Goal: Task Accomplishment & Management: Manage account settings

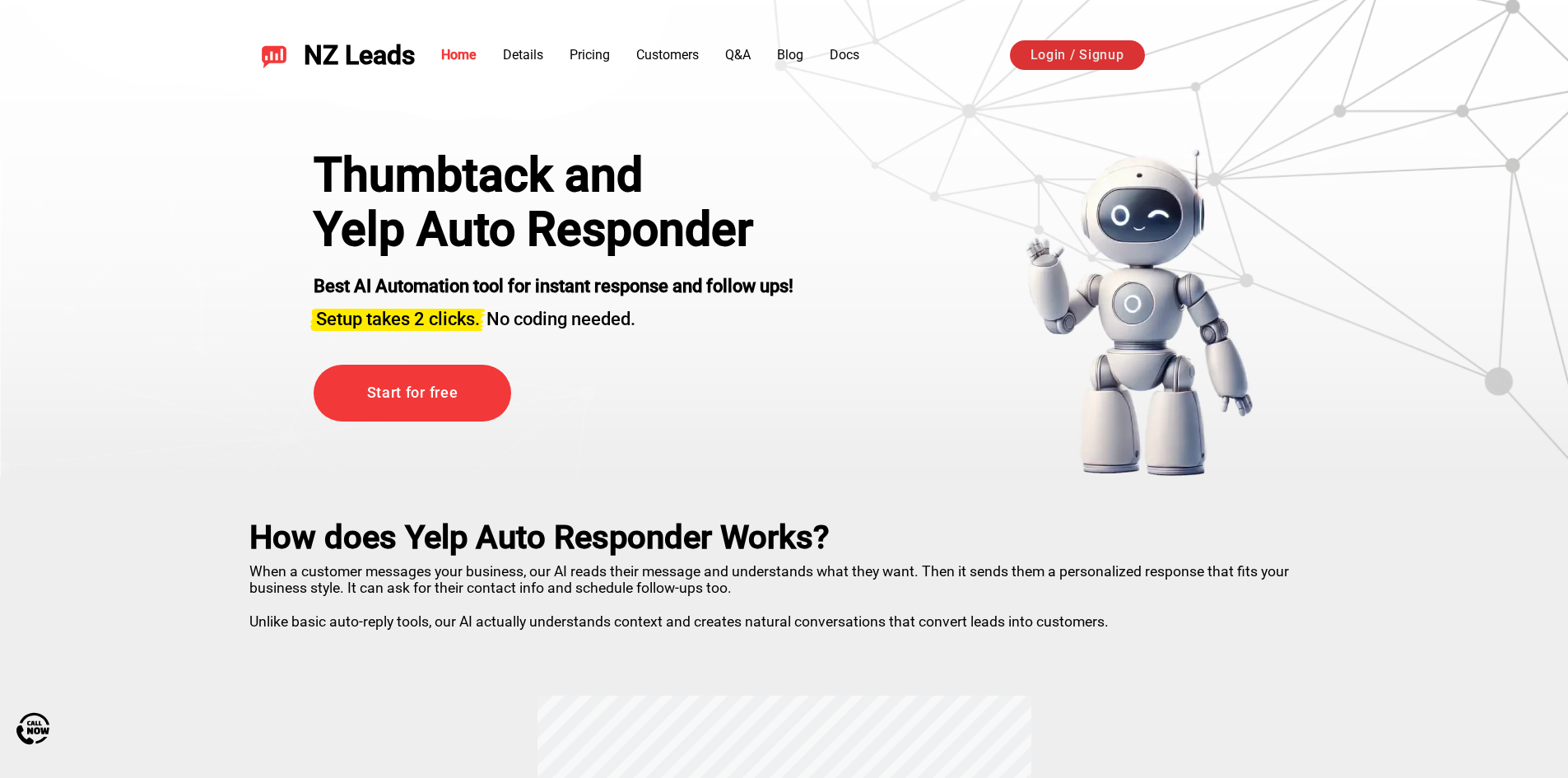
click at [1064, 55] on link "Login / Signup" at bounding box center [1078, 55] width 135 height 29
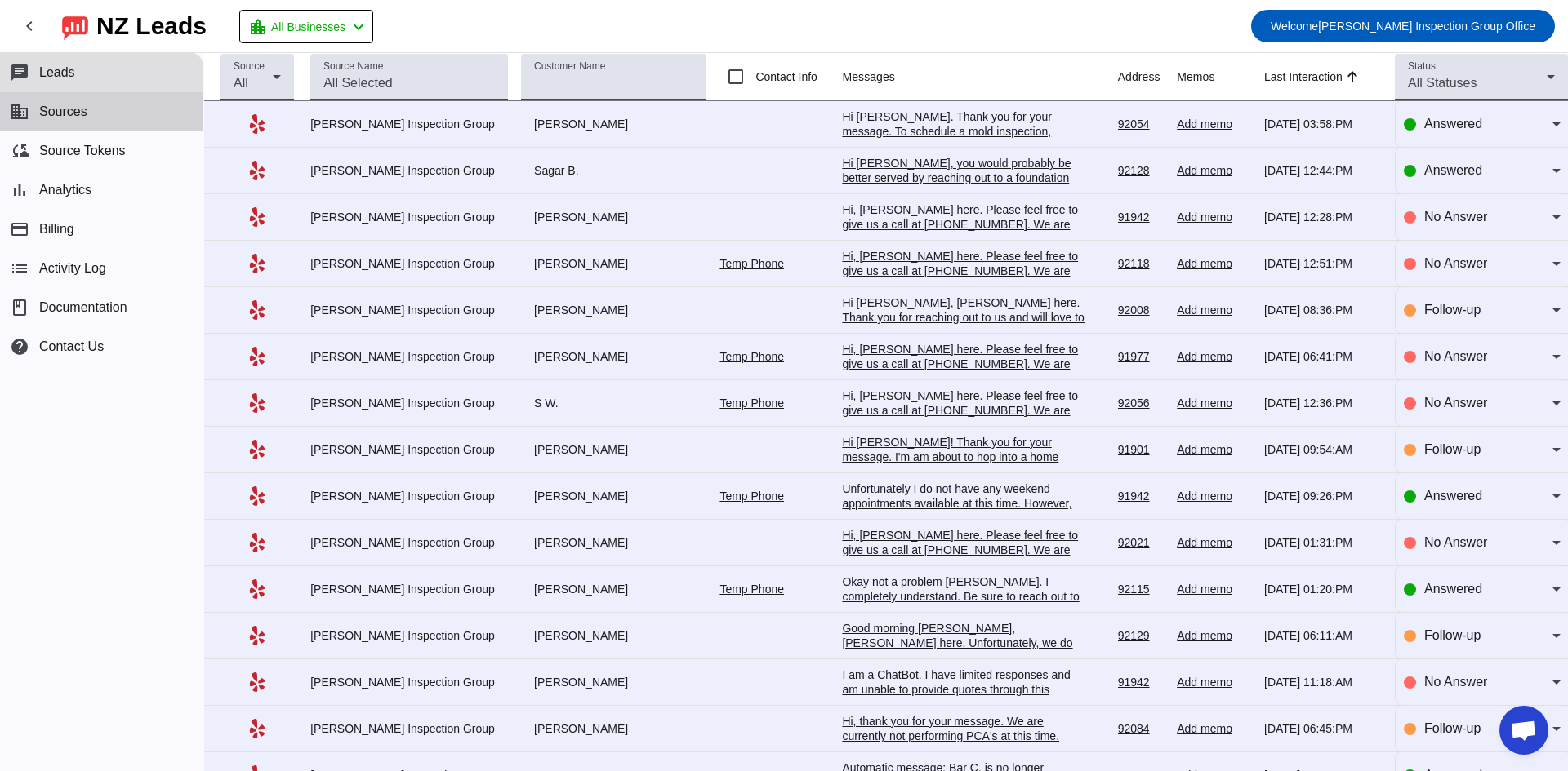
click at [80, 103] on button "business Sources" at bounding box center [101, 111] width 204 height 39
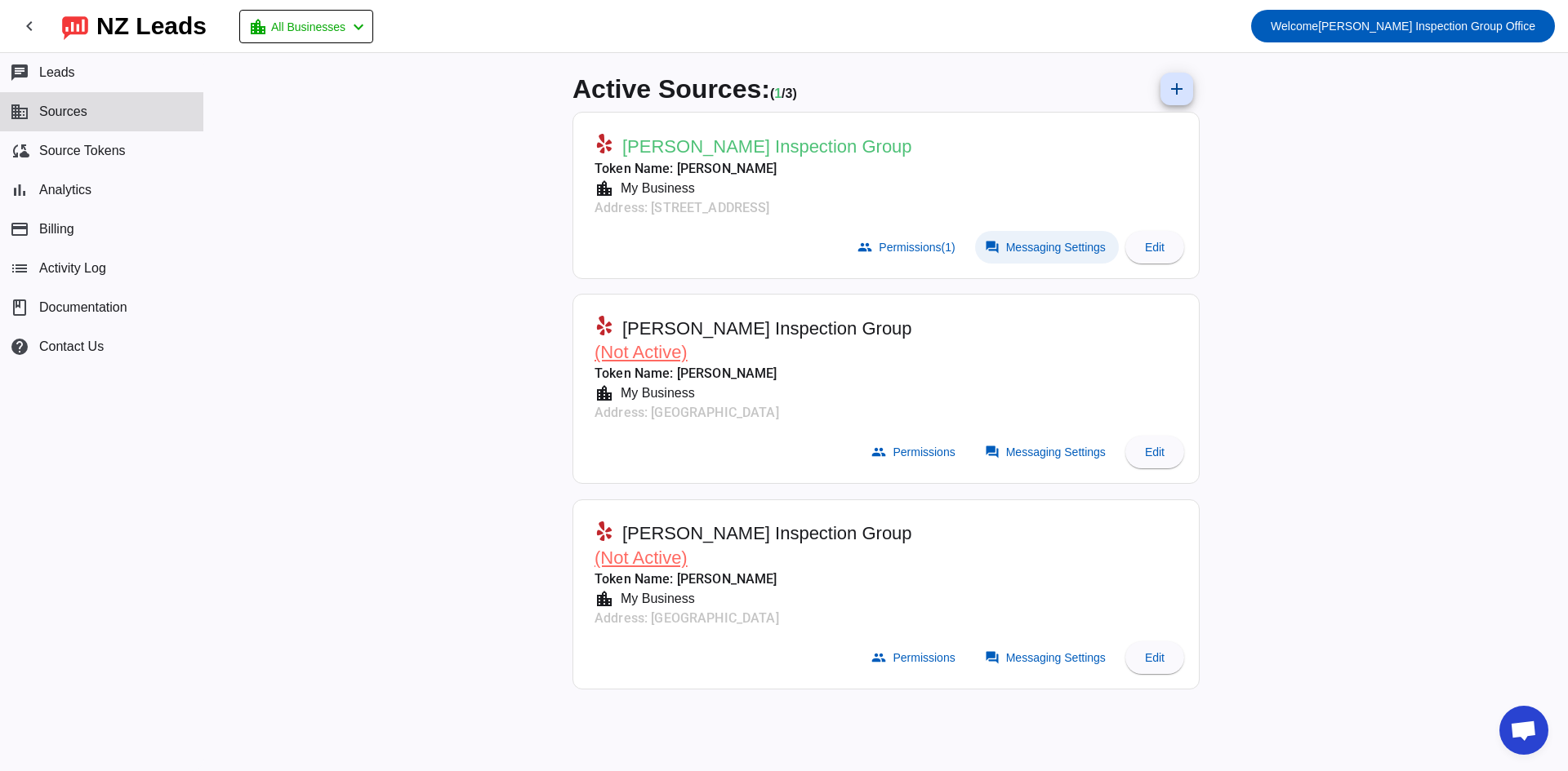
click at [1086, 252] on span "Messaging Settings" at bounding box center [1056, 247] width 100 height 13
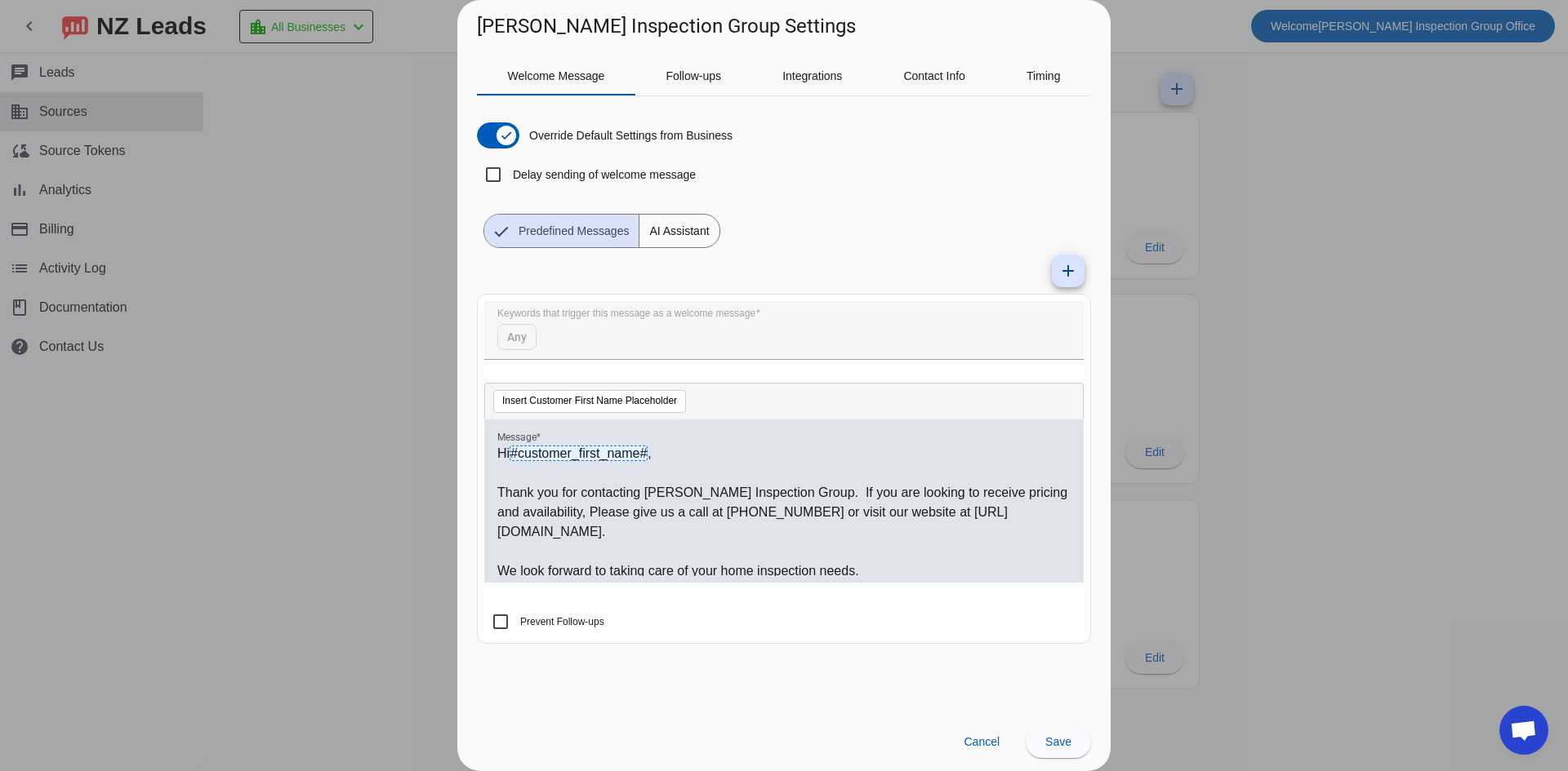
scroll to position [5, 0]
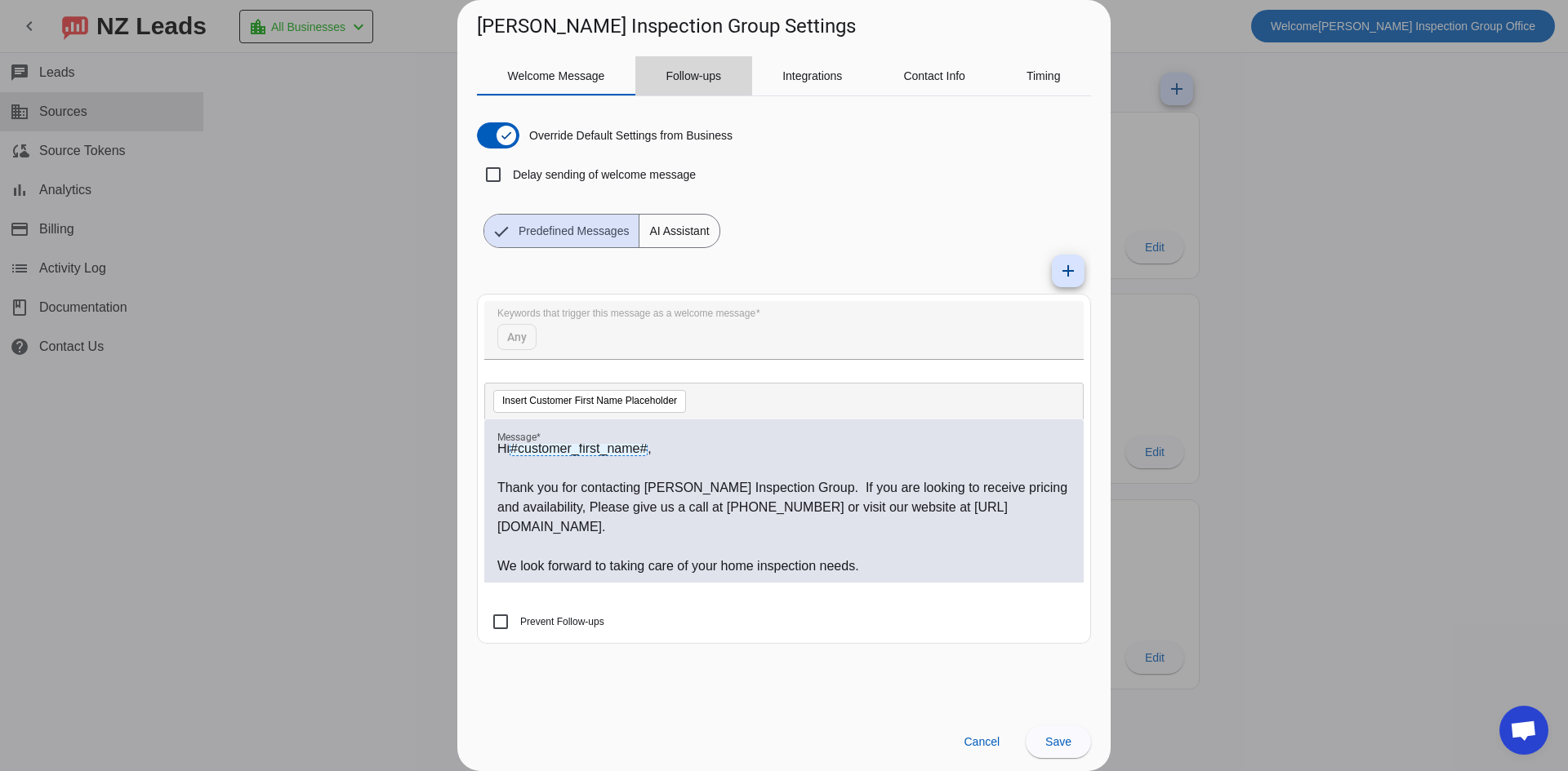
click at [683, 71] on span "Follow-ups" at bounding box center [693, 76] width 55 height 12
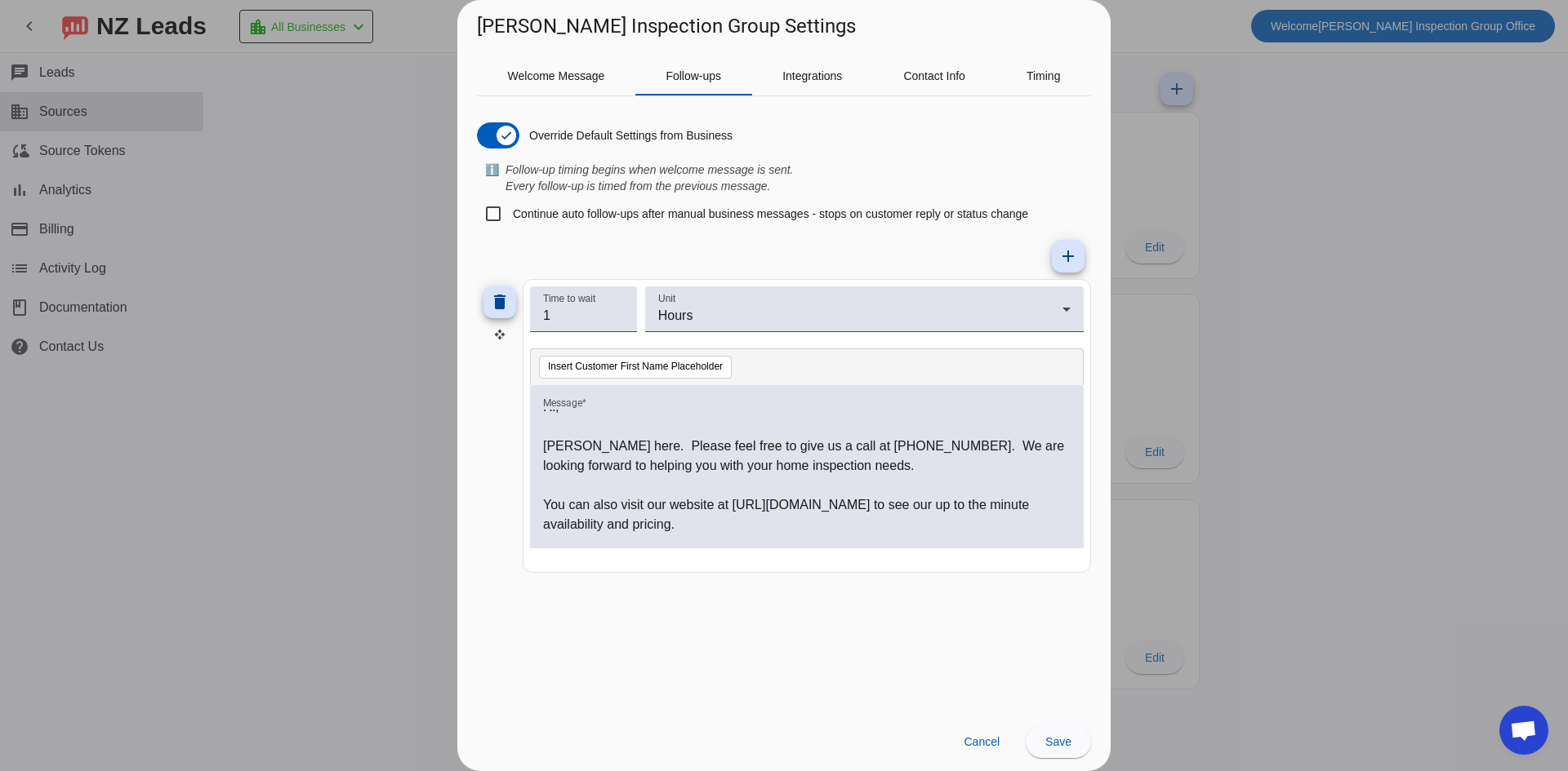
scroll to position [0, 0]
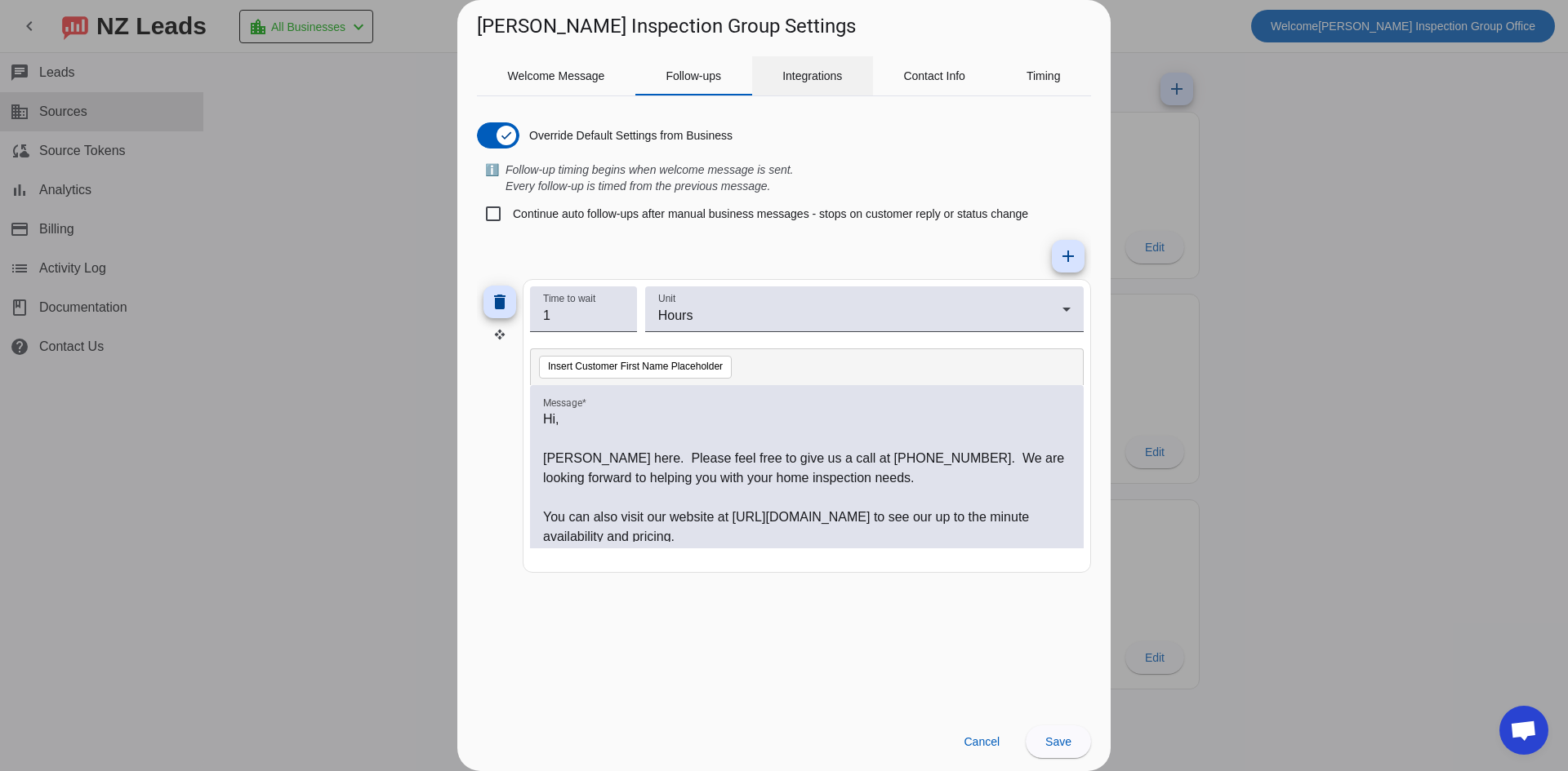
click at [803, 71] on span "Integrations" at bounding box center [812, 76] width 60 height 12
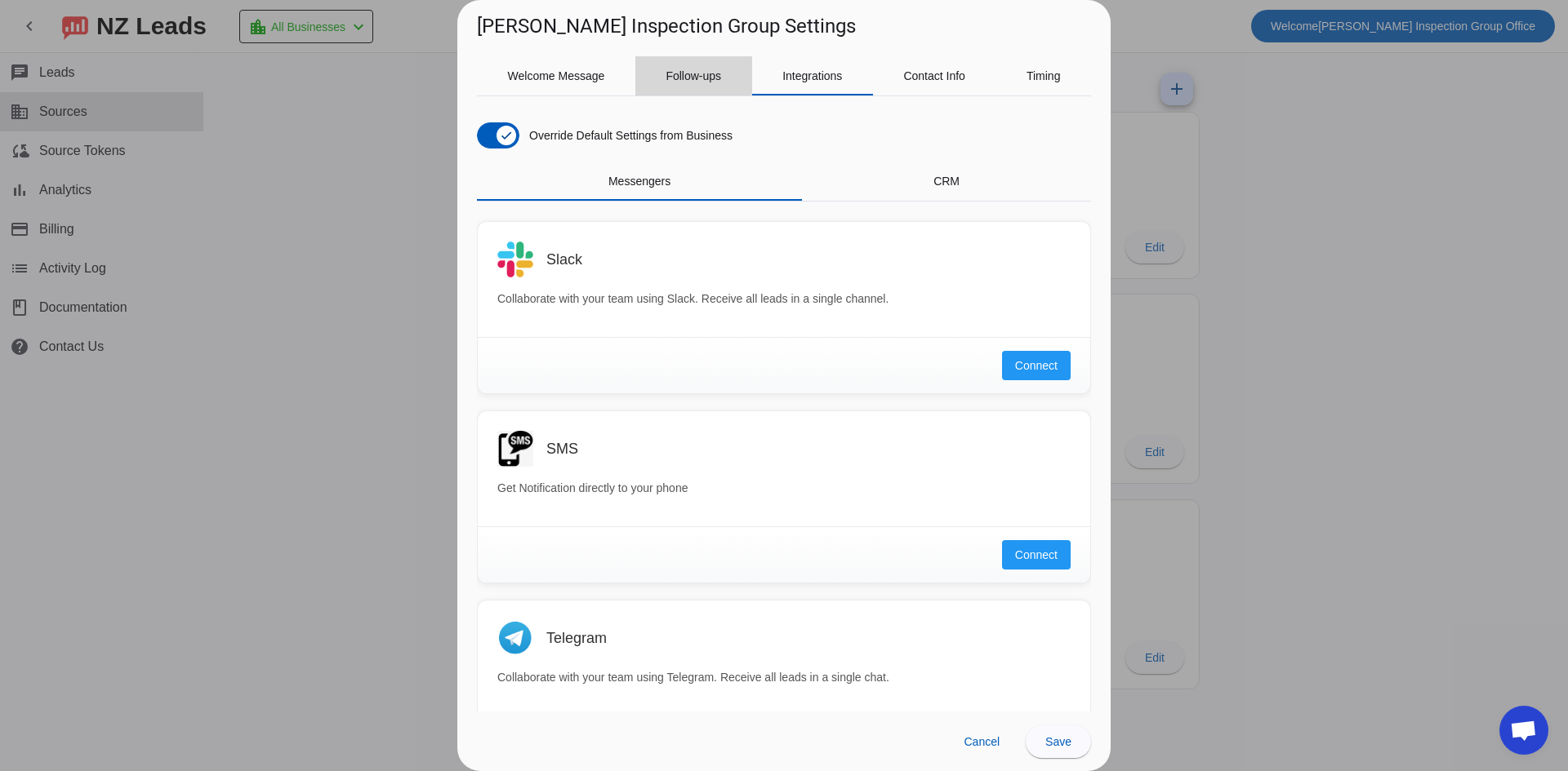
click at [688, 73] on span "Follow-ups" at bounding box center [693, 76] width 55 height 12
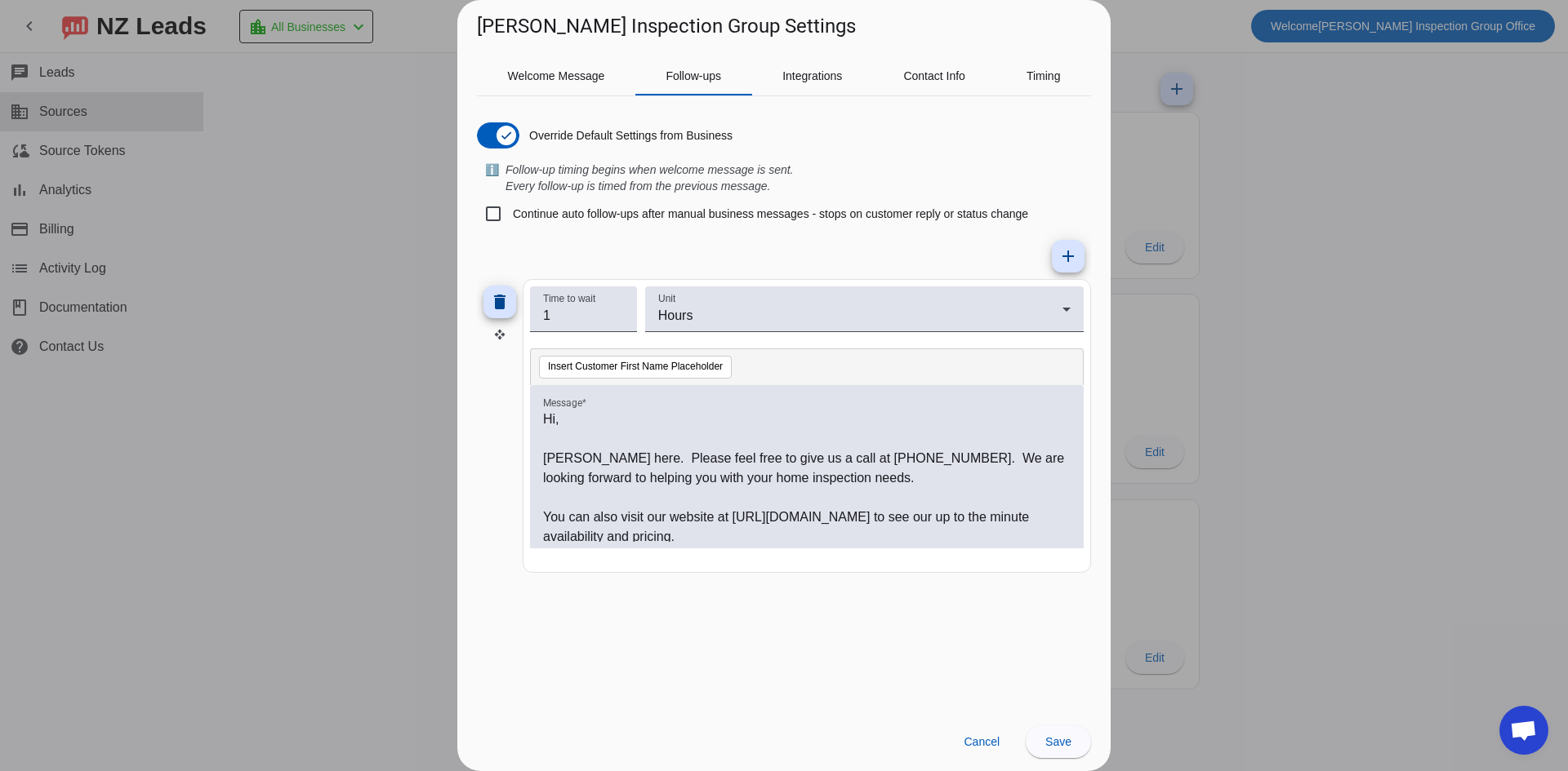
click at [1175, 29] on div at bounding box center [784, 386] width 1568 height 771
